Goal: Transaction & Acquisition: Subscribe to service/newsletter

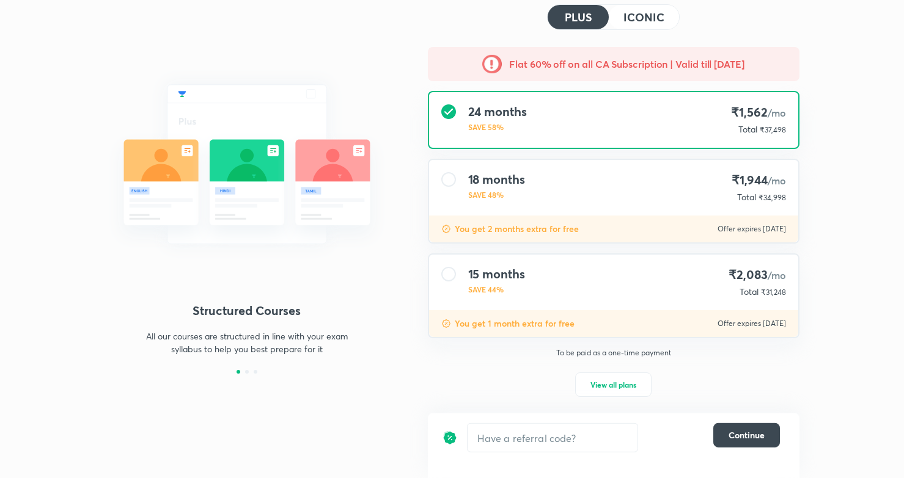
scroll to position [70, 0]
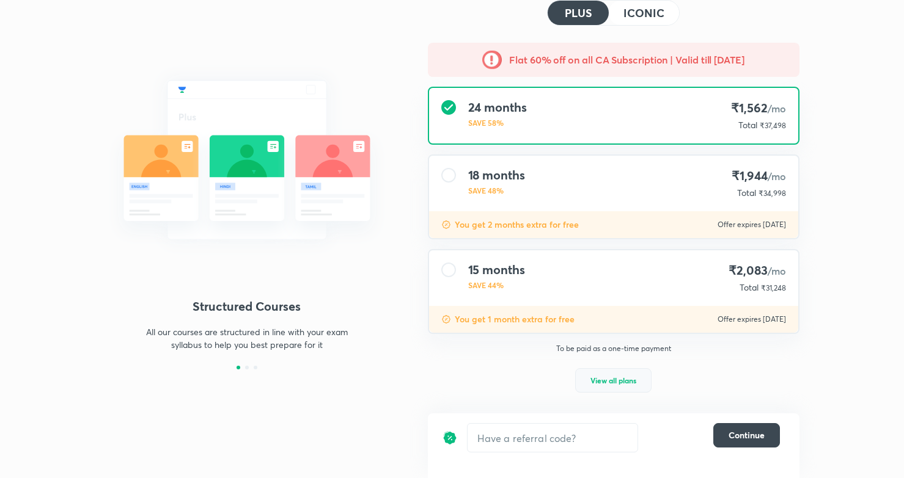
click at [616, 379] on span "View all plans" at bounding box center [613, 381] width 46 height 12
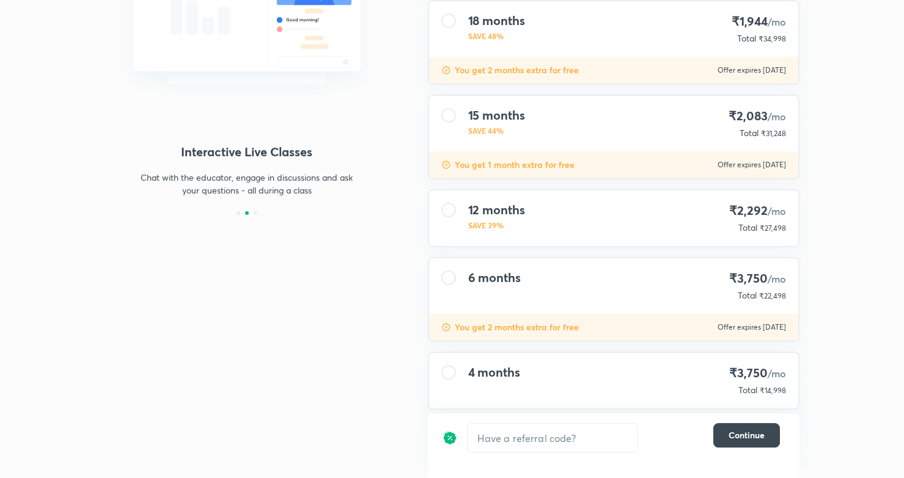
scroll to position [249, 0]
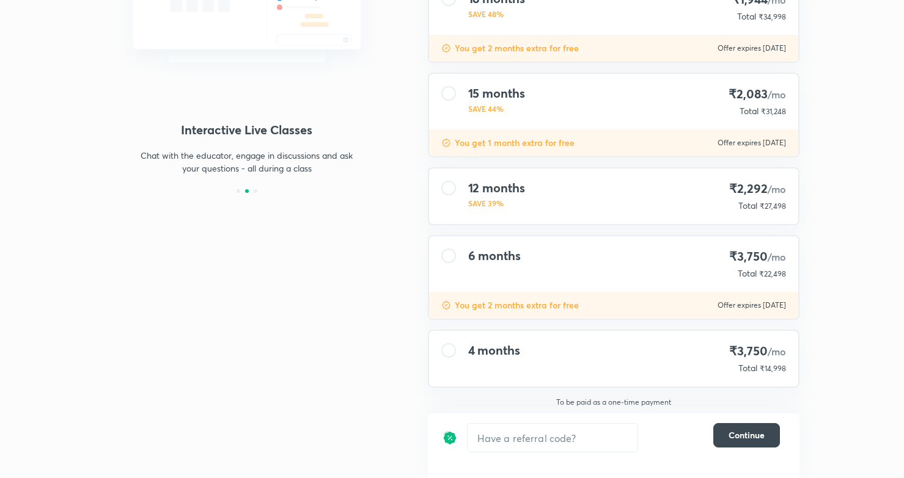
click at [658, 354] on div "4 months ₹3,750 /mo Total ₹14,998" at bounding box center [613, 359] width 369 height 56
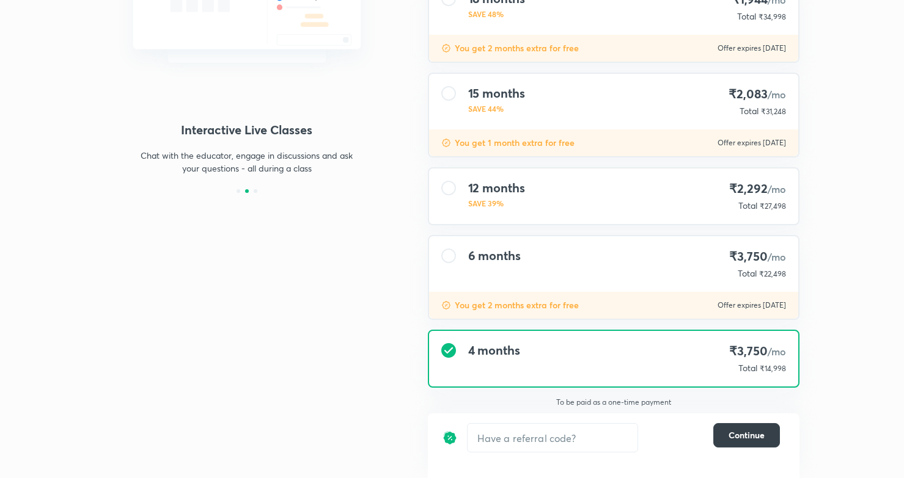
click at [747, 438] on span "Continue" at bounding box center [746, 436] width 36 height 12
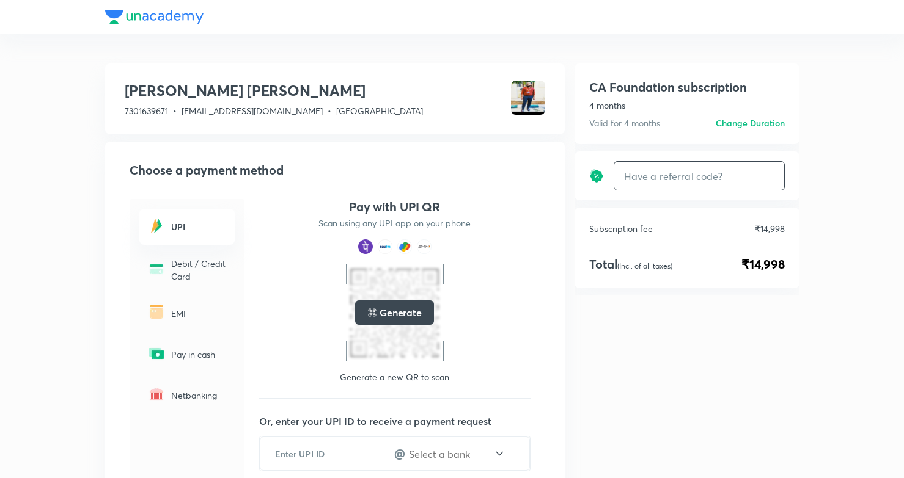
click at [689, 175] on input "text" at bounding box center [699, 176] width 170 height 29
type input "UNLOCK"
click at [761, 176] on h6 "Apply" at bounding box center [762, 176] width 24 height 13
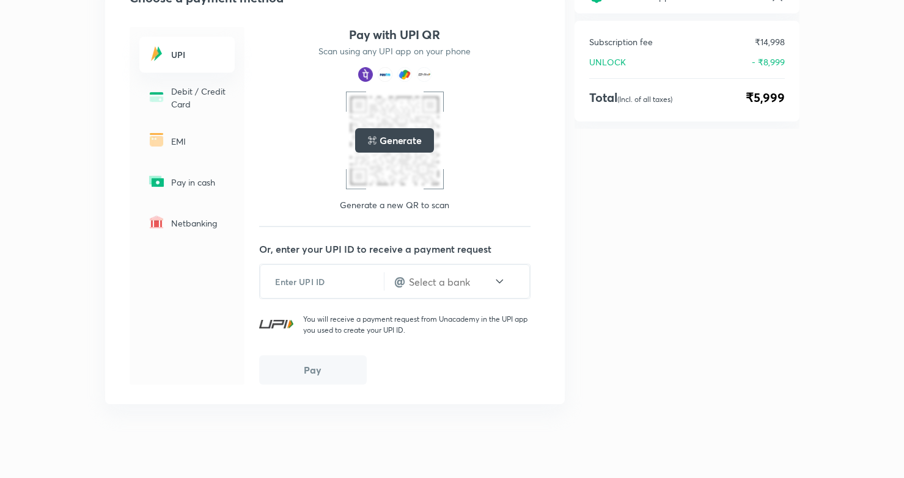
scroll to position [179, 0]
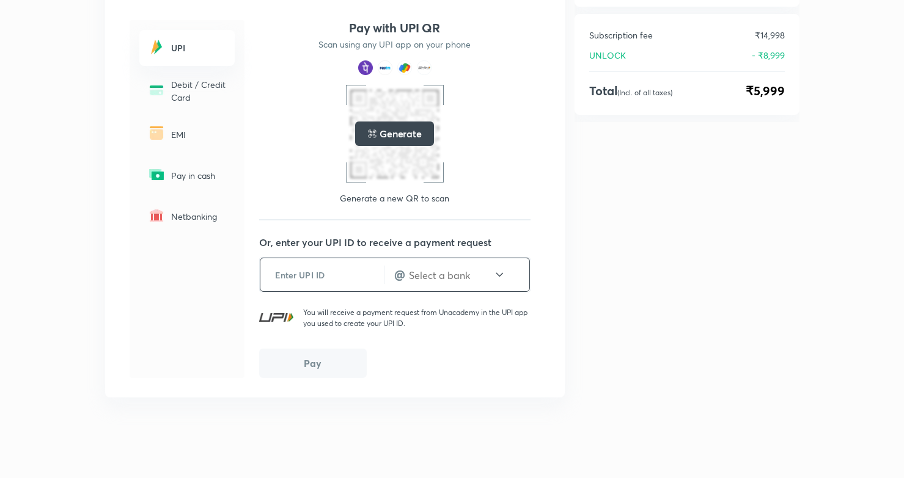
click at [312, 276] on input "text" at bounding box center [321, 275] width 123 height 30
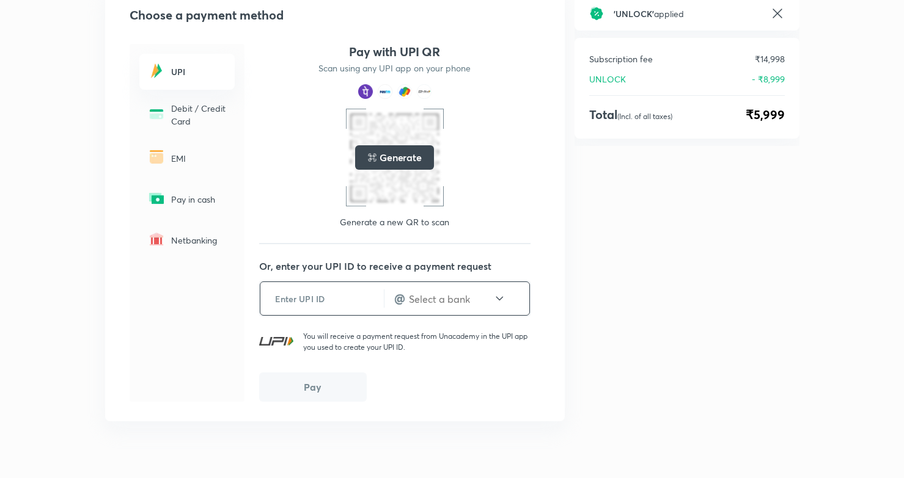
scroll to position [169, 0]
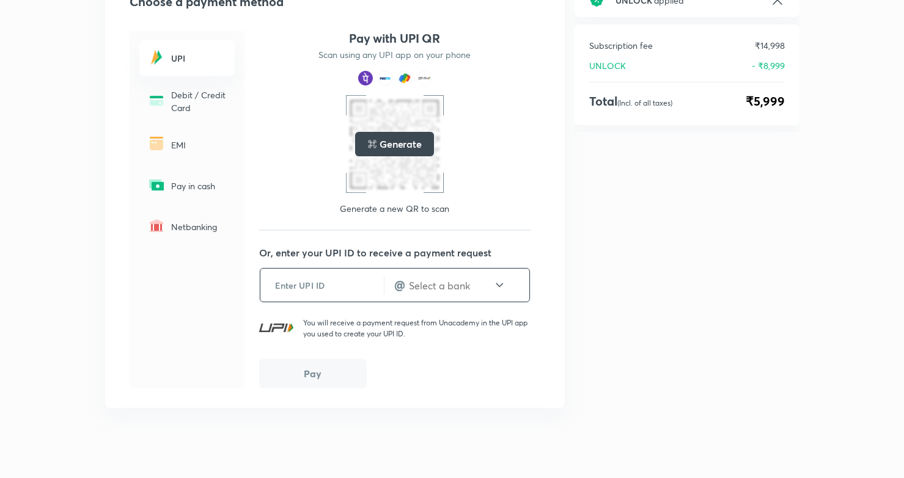
click at [301, 291] on input "text" at bounding box center [321, 286] width 123 height 30
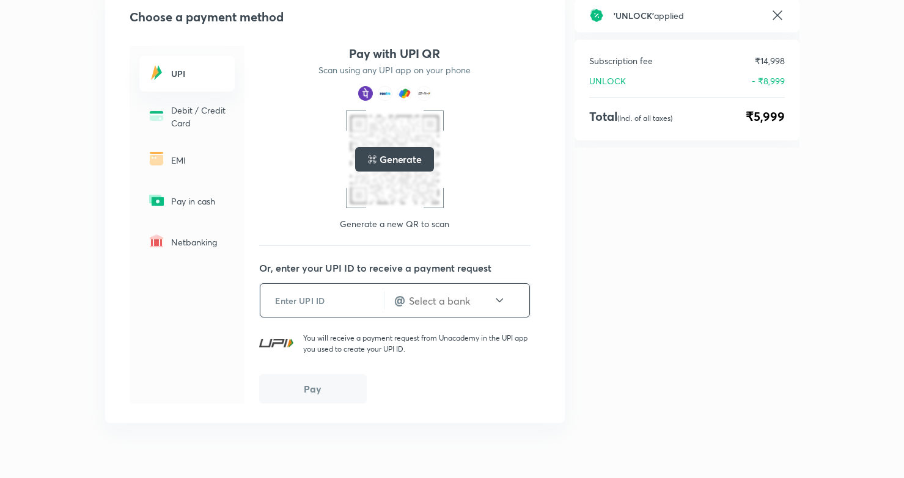
scroll to position [179, 0]
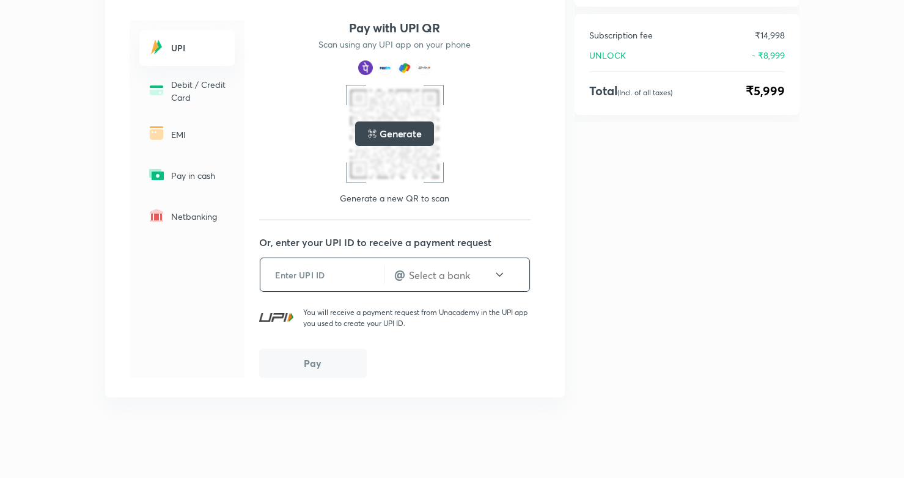
click at [312, 274] on input "text" at bounding box center [321, 275] width 123 height 30
